Goal: Information Seeking & Learning: Learn about a topic

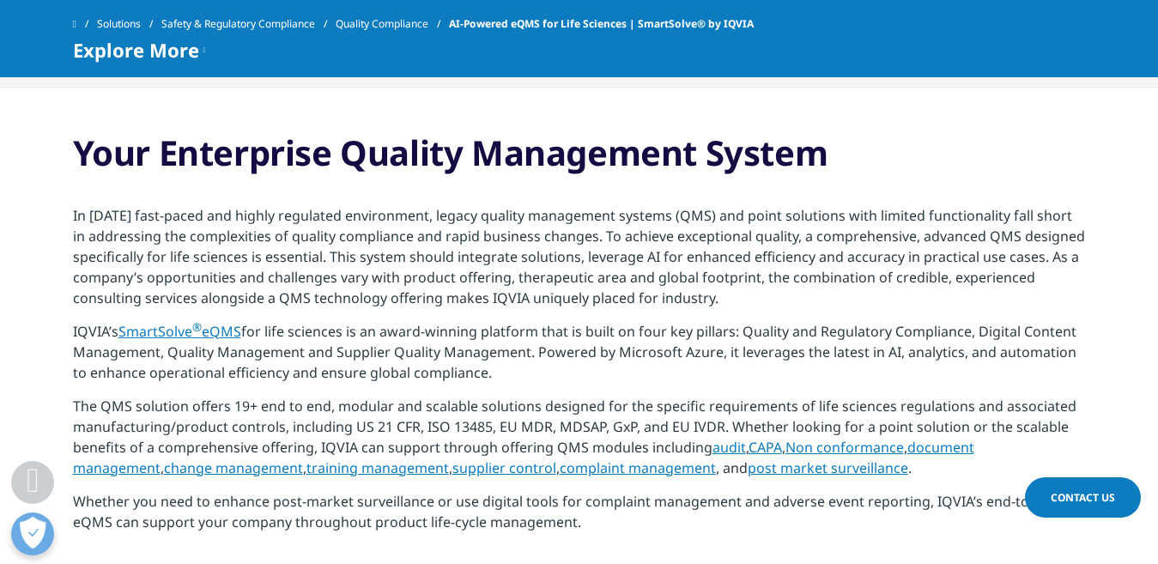
scroll to position [1202, 0]
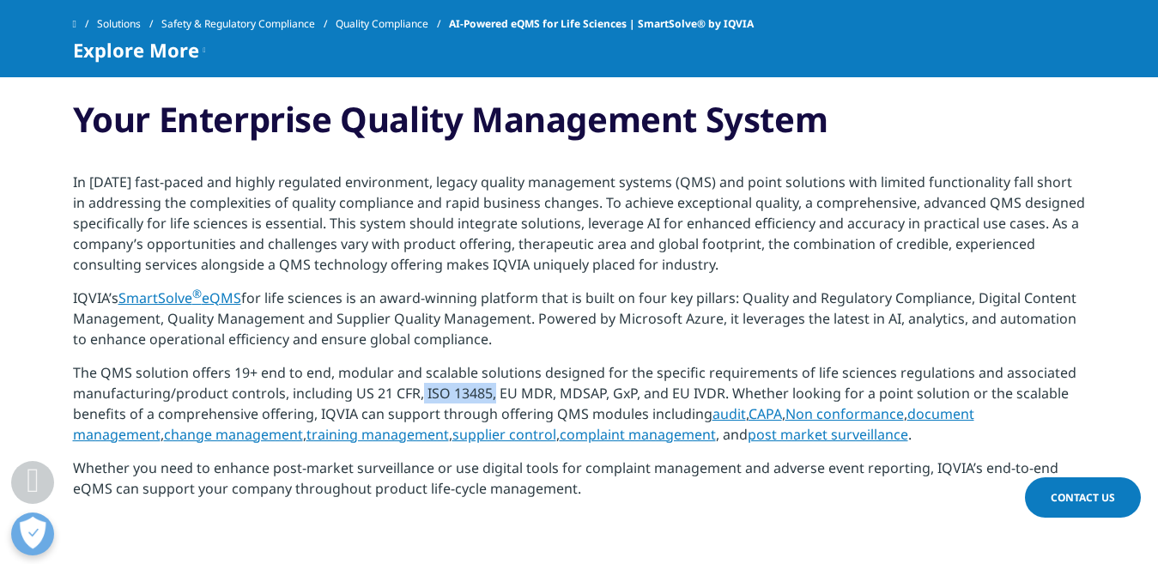
drag, startPoint x: 423, startPoint y: 385, endPoint x: 494, endPoint y: 386, distance: 70.4
click at [494, 386] on span "The QMS solution offers 19+ end to end, modular and scalable solutions designed…" at bounding box center [574, 393] width 1003 height 60
drag, startPoint x: 500, startPoint y: 393, endPoint x: 551, endPoint y: 385, distance: 51.4
click at [551, 385] on span "The QMS solution offers 19+ end to end, modular and scalable solutions designed…" at bounding box center [574, 393] width 1003 height 60
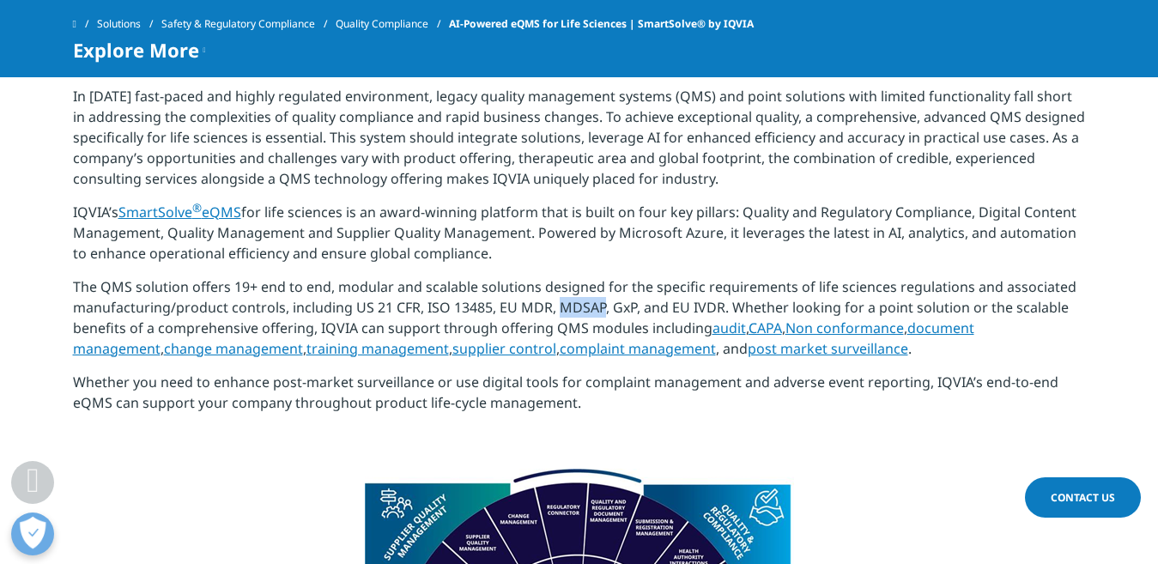
drag, startPoint x: 561, startPoint y: 308, endPoint x: 605, endPoint y: 304, distance: 44.8
click at [605, 304] on span "The QMS solution offers 19+ end to end, modular and scalable solutions designed…" at bounding box center [574, 307] width 1003 height 60
drag, startPoint x: 672, startPoint y: 311, endPoint x: 724, endPoint y: 310, distance: 52.4
click at [724, 310] on span "The QMS solution offers 19+ end to end, modular and scalable solutions designed…" at bounding box center [574, 307] width 1003 height 60
copy span "EU IVDR"
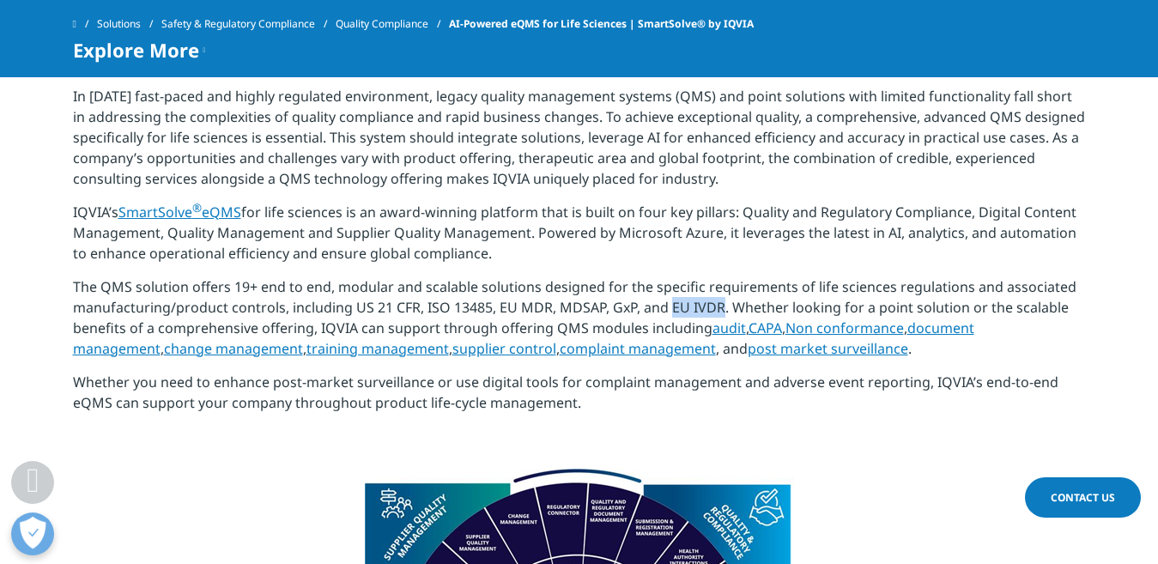
copy span "EU IVDR"
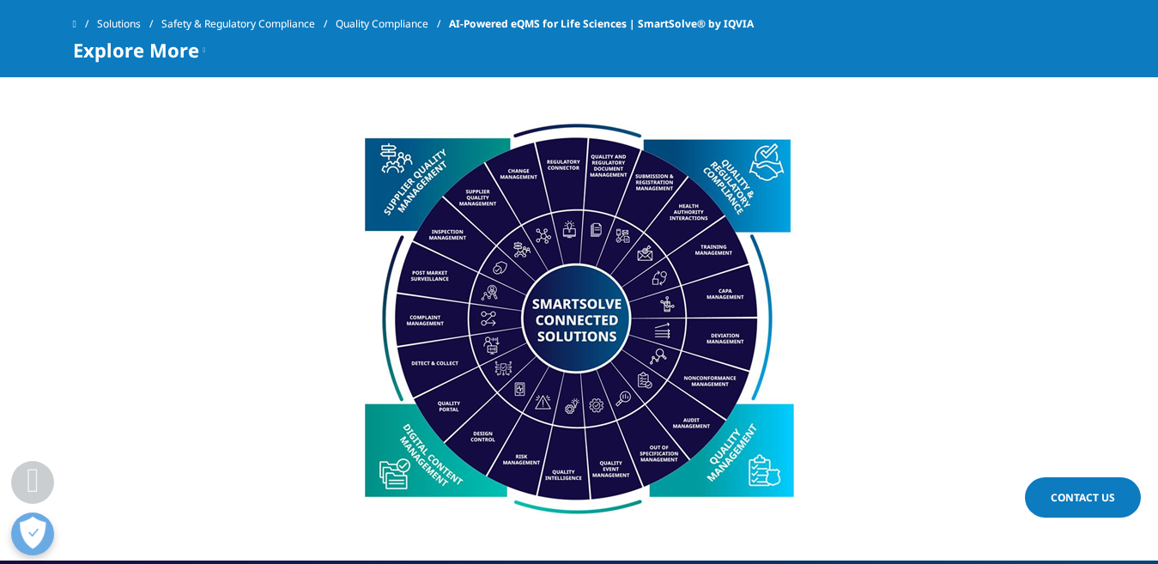
scroll to position [1631, 0]
